Goal: Navigation & Orientation: Go to known website

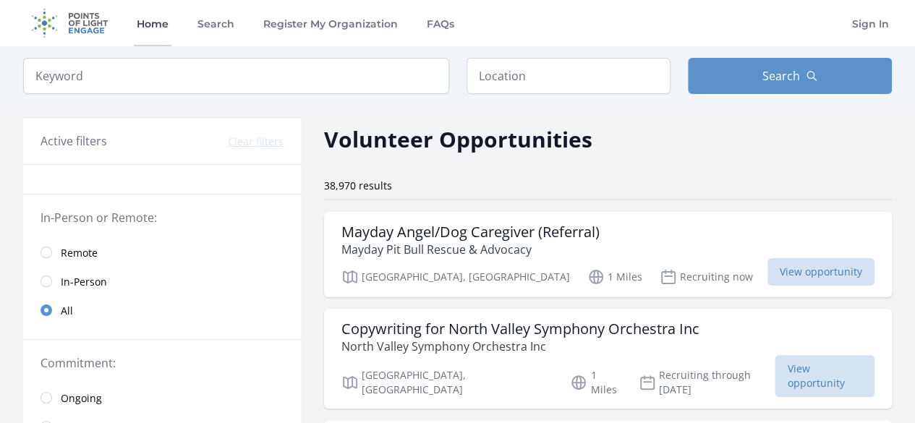
click at [153, 19] on link "Home" at bounding box center [153, 23] width 38 height 46
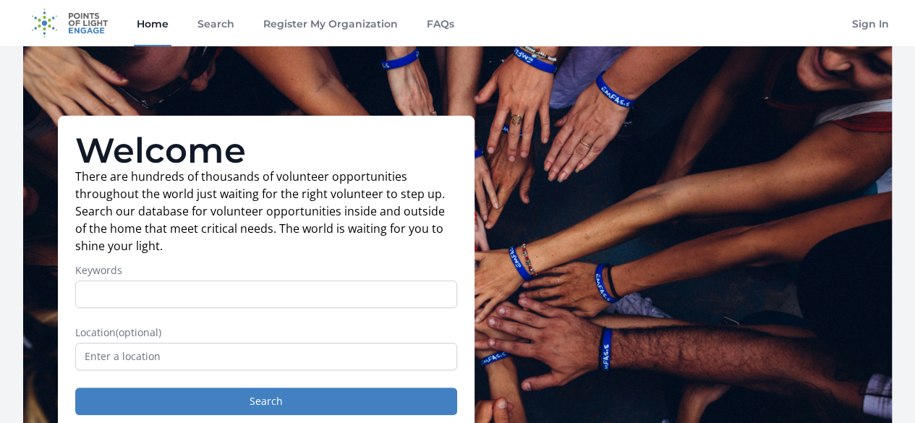
click at [158, 28] on link "Home" at bounding box center [153, 23] width 38 height 46
